Goal: Information Seeking & Learning: Learn about a topic

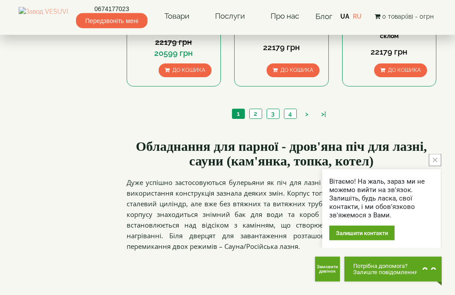
scroll to position [997, 0]
click at [254, 109] on link "2" at bounding box center [255, 113] width 12 height 9
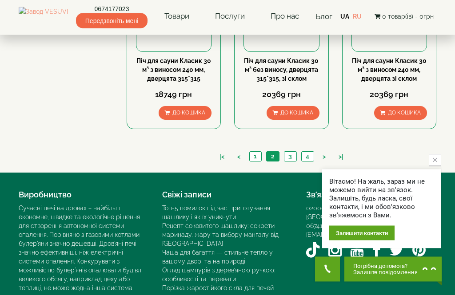
scroll to position [927, 0]
click at [292, 157] on link "3" at bounding box center [290, 156] width 12 height 9
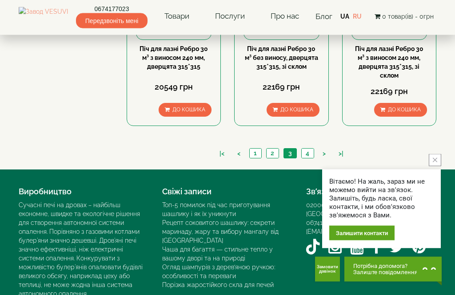
scroll to position [957, 0]
click at [309, 156] on link "4" at bounding box center [307, 153] width 12 height 9
